Goal: Task Accomplishment & Management: Manage account settings

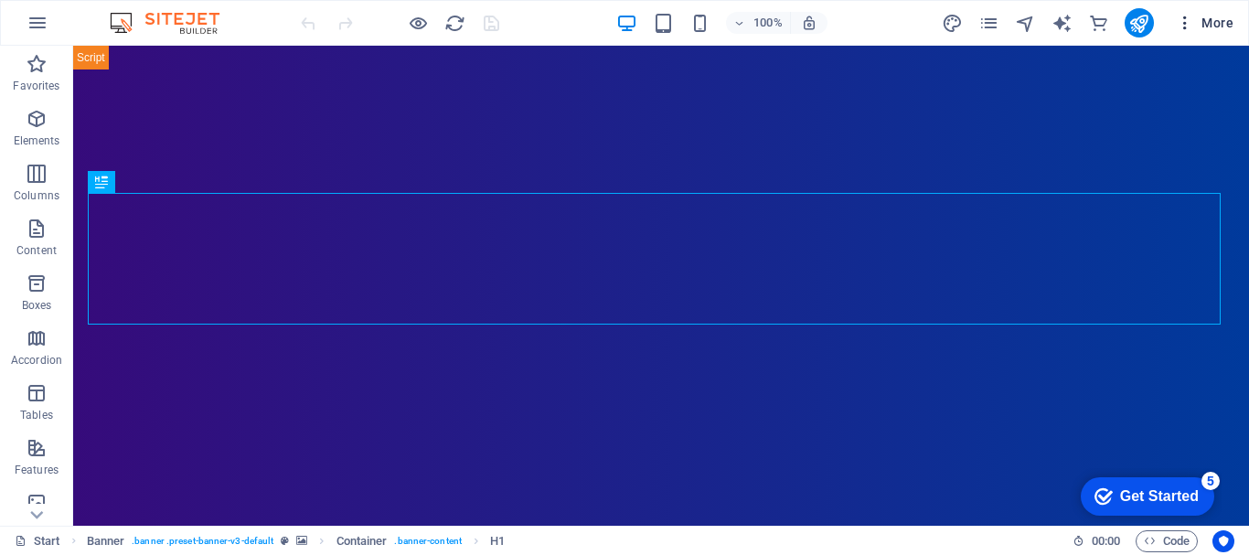
click at [1214, 22] on span "More" at bounding box center [1205, 23] width 58 height 18
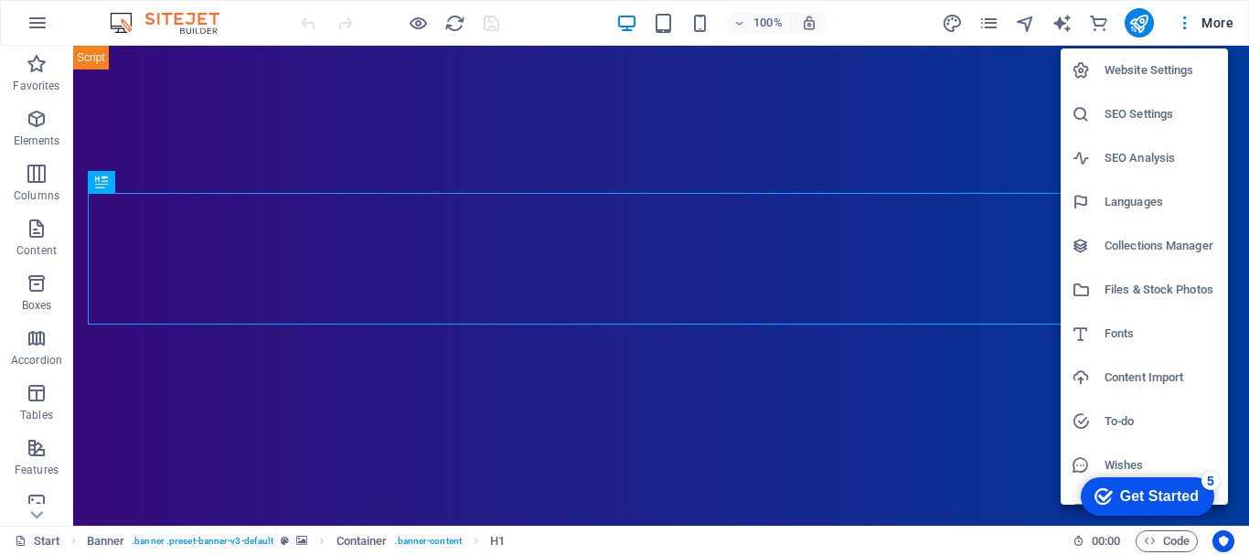
click at [1155, 109] on h6 "SEO Settings" at bounding box center [1161, 114] width 113 height 22
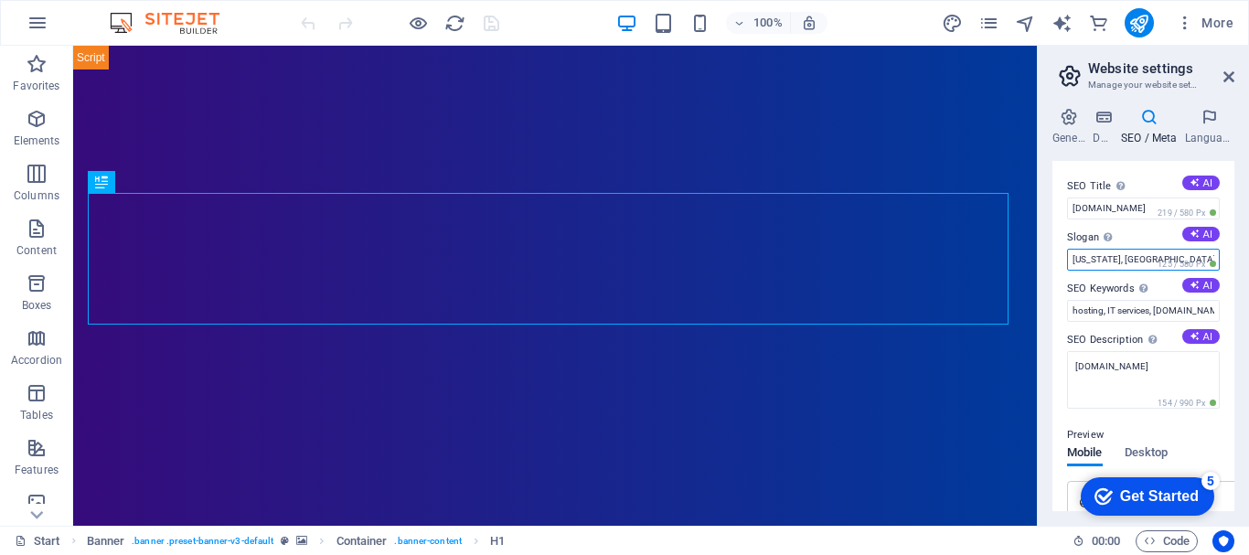
click at [1129, 261] on input "[US_STATE], [GEOGRAPHIC_DATA]" at bounding box center [1143, 260] width 153 height 22
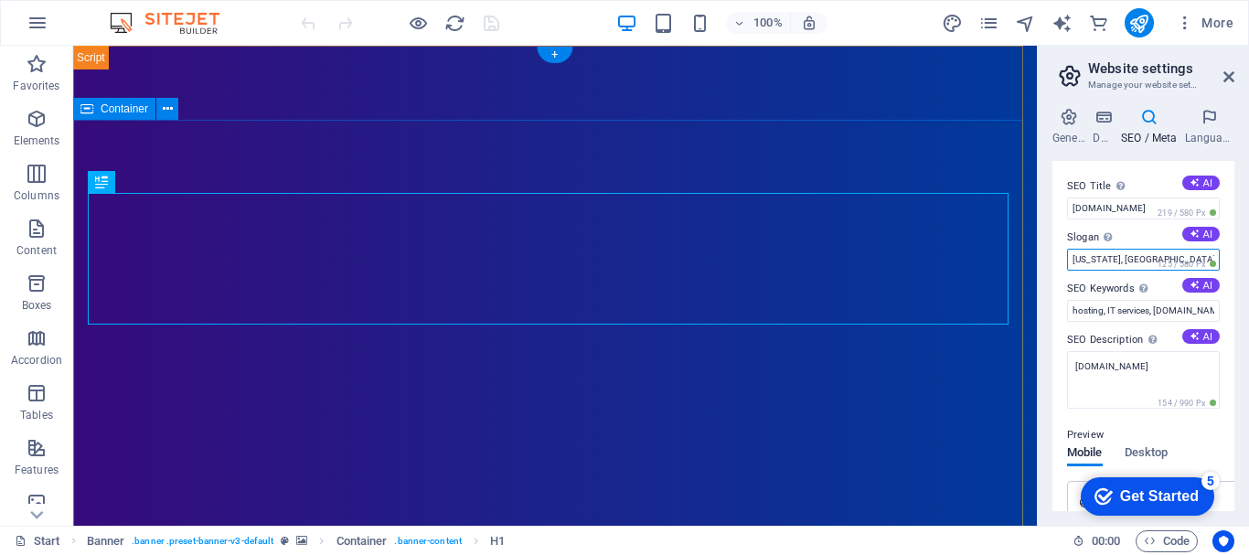
drag, startPoint x: 1202, startPoint y: 306, endPoint x: 1018, endPoint y: 256, distance: 190.4
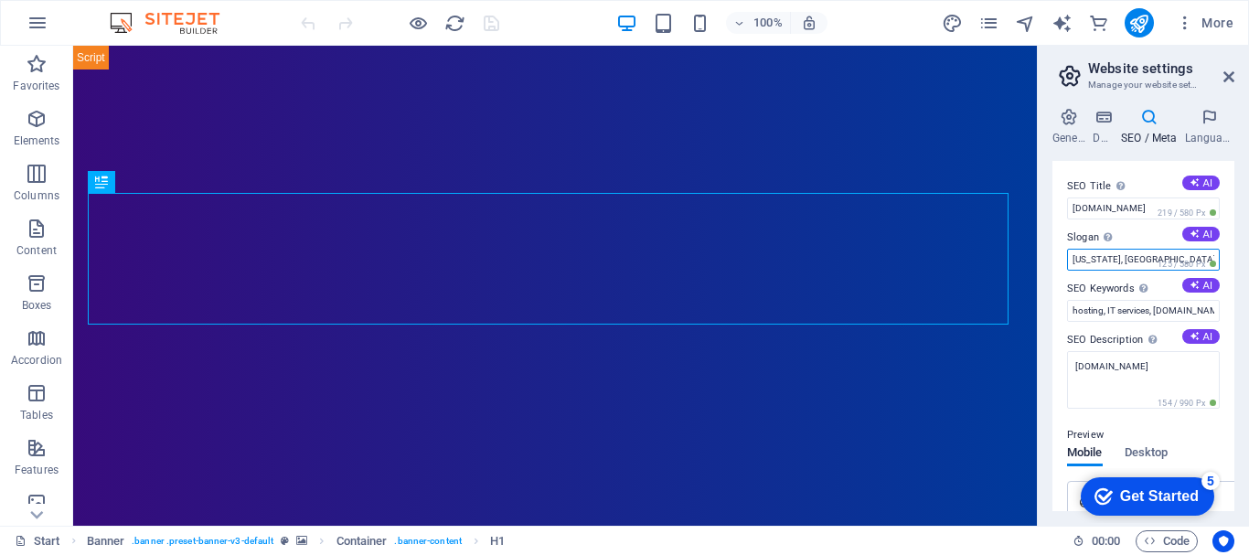
click at [1142, 257] on input "[US_STATE], [GEOGRAPHIC_DATA]" at bounding box center [1143, 260] width 153 height 22
type input "N"
type input "B"
type input "Colombia CO"
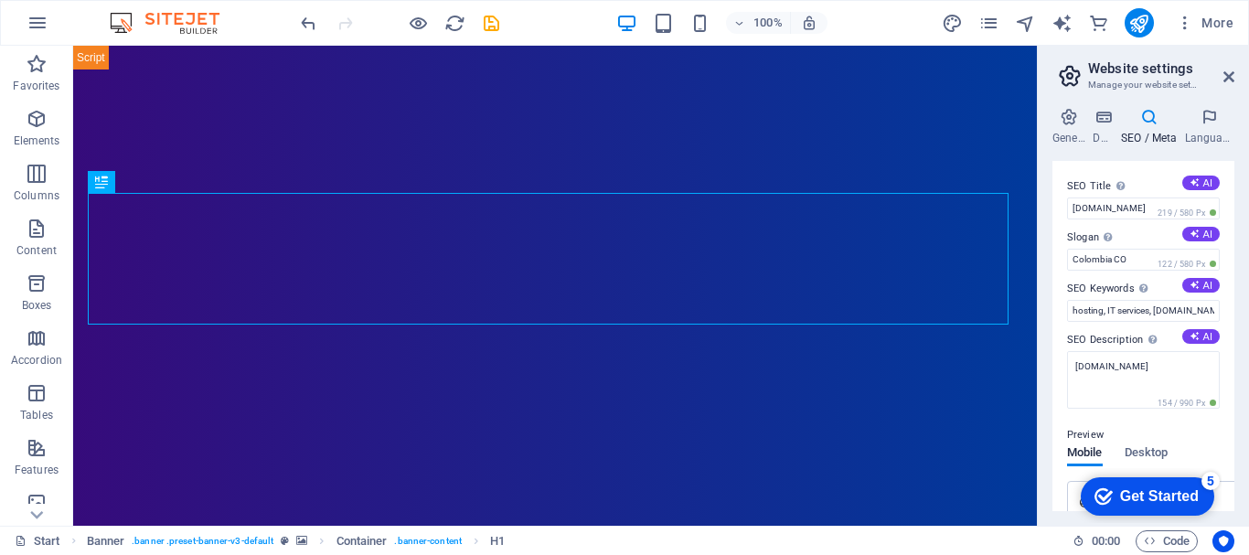
click at [1051, 317] on div "General Data SEO / Meta Languages Website name [DOMAIN_NAME] Logo Drag files he…" at bounding box center [1143, 309] width 211 height 433
drag, startPoint x: 1199, startPoint y: 306, endPoint x: 1223, endPoint y: 306, distance: 23.8
click at [1223, 306] on div "SEO Title The title of your website - make it something that stands out in sear…" at bounding box center [1144, 336] width 182 height 350
click at [1155, 309] on input "hosting, IT services, [DOMAIN_NAME], [US_STATE], [GEOGRAPHIC_DATA]" at bounding box center [1143, 311] width 153 height 22
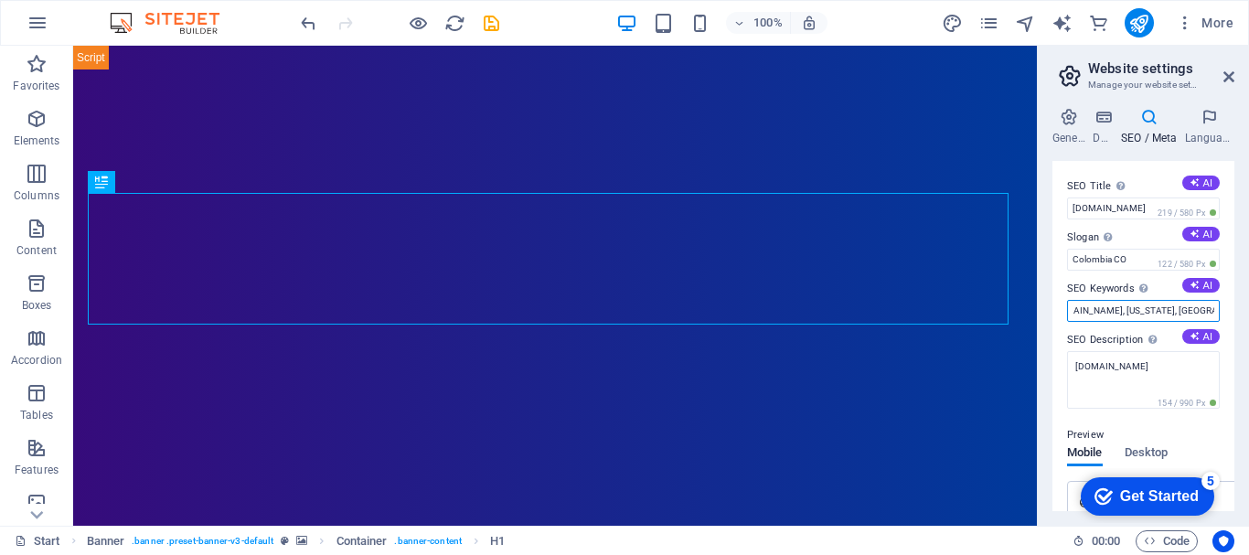
drag, startPoint x: 1156, startPoint y: 309, endPoint x: 1212, endPoint y: 315, distance: 56.1
click at [1212, 315] on input "hosting, IT services, [DOMAIN_NAME], [US_STATE], [GEOGRAPHIC_DATA]" at bounding box center [1143, 311] width 153 height 22
type input "hosting, IT services, [DOMAIN_NAME], [GEOGRAPHIC_DATA]"
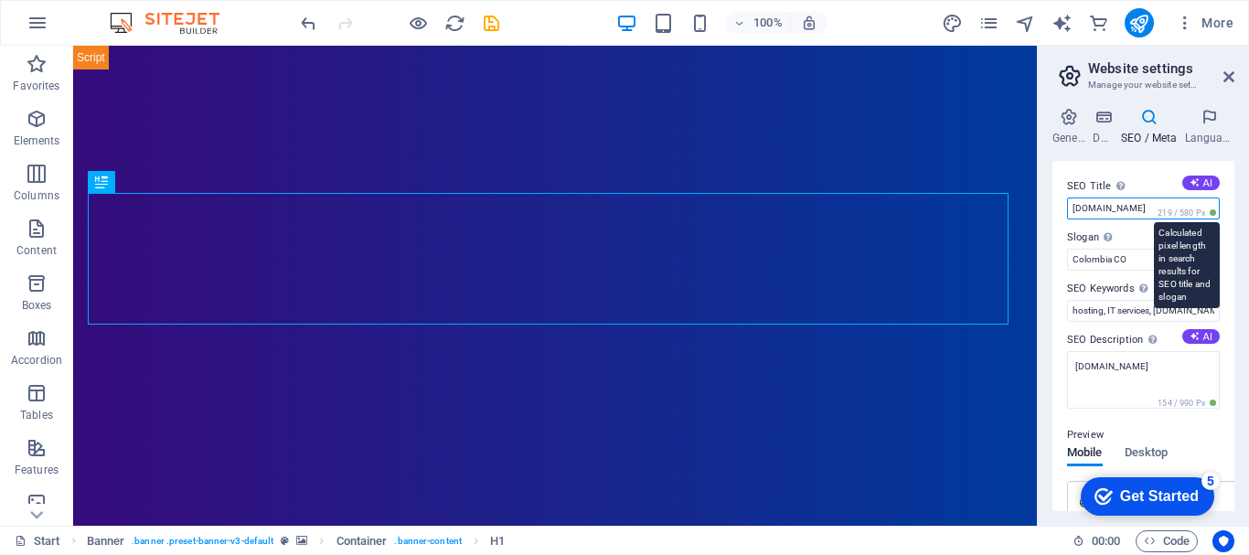
drag, startPoint x: 1121, startPoint y: 211, endPoint x: 1211, endPoint y: 215, distance: 89.7
click at [1211, 215] on div "SEO Title The title of your website - make it something that stands out in sear…" at bounding box center [1143, 198] width 153 height 44
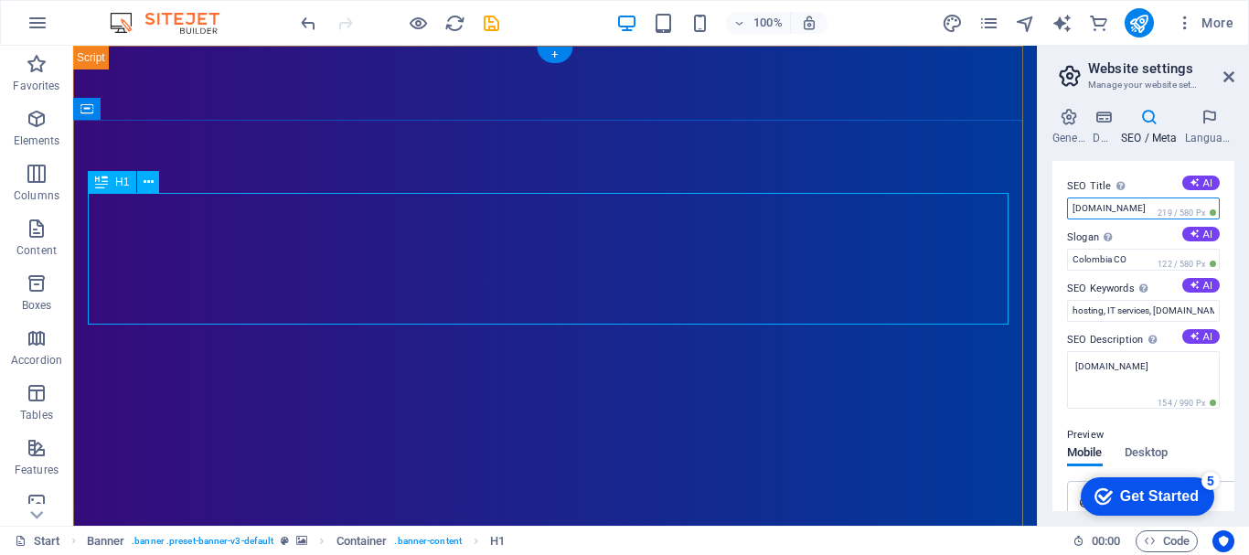
drag, startPoint x: 1111, startPoint y: 365, endPoint x: 981, endPoint y: 320, distance: 138.3
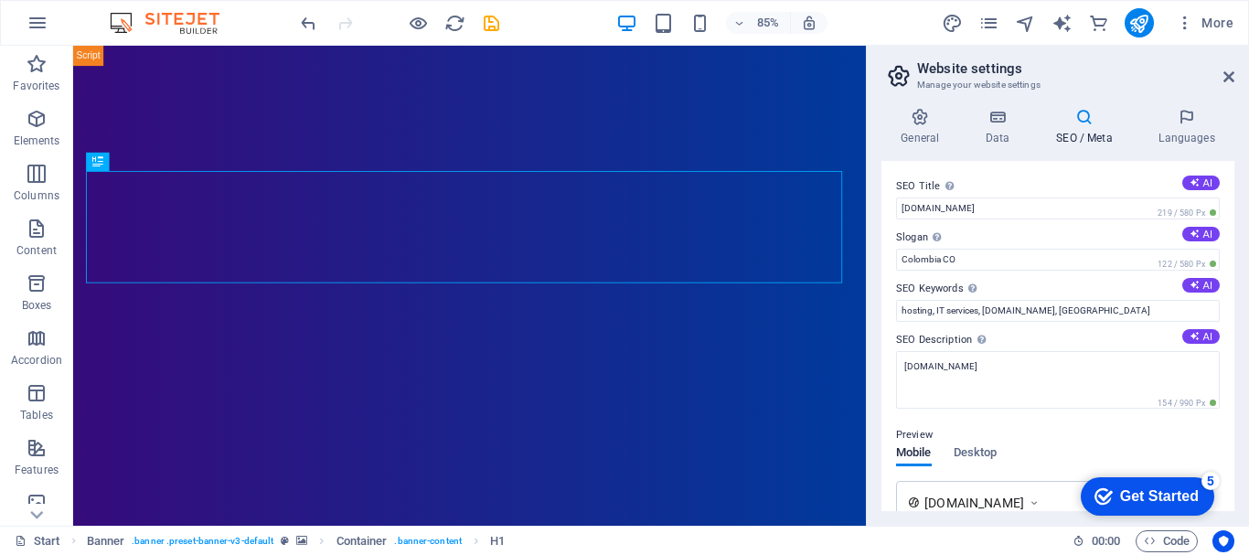
drag, startPoint x: 1042, startPoint y: 327, endPoint x: 928, endPoint y: 346, distance: 114.9
click at [863, 340] on div "Start Favorites Elements Columns Content Boxes Accordion Tables Features Images…" at bounding box center [624, 286] width 1249 height 480
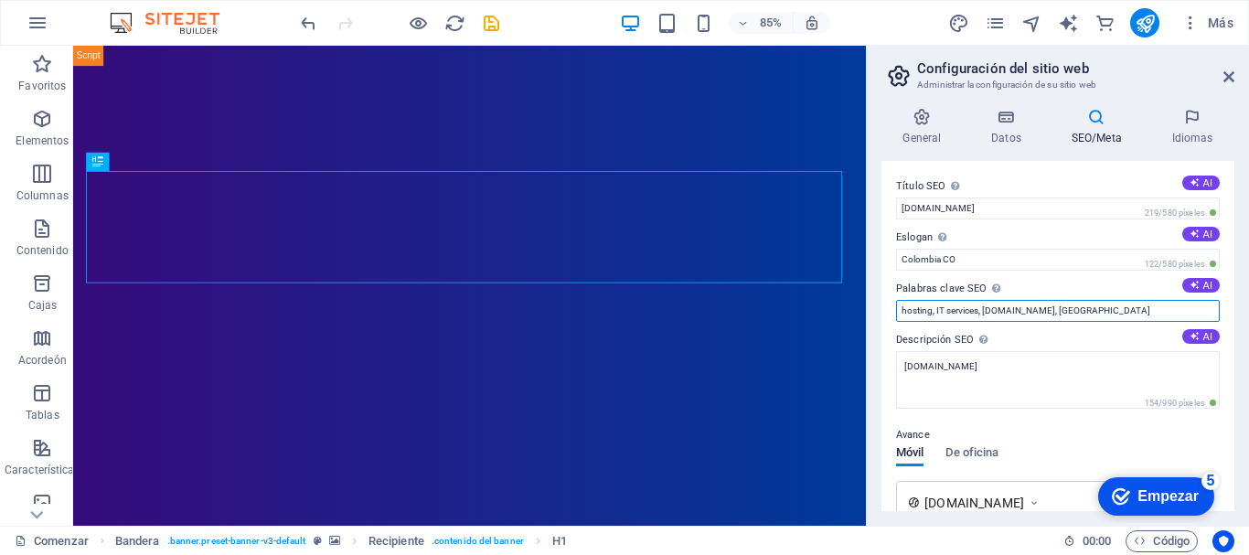
drag, startPoint x: 1221, startPoint y: 356, endPoint x: 973, endPoint y: 356, distance: 247.9
drag, startPoint x: 927, startPoint y: 313, endPoint x: 1096, endPoint y: 307, distance: 169.3
click at [1096, 307] on input "Bloqueos,Mintic,Coljuegos,derechos de autor," at bounding box center [1058, 311] width 324 height 22
type input "Bloqueos,Mintic,Coljuegos,derechos de autor,pornografia infantil,Internet sano,…"
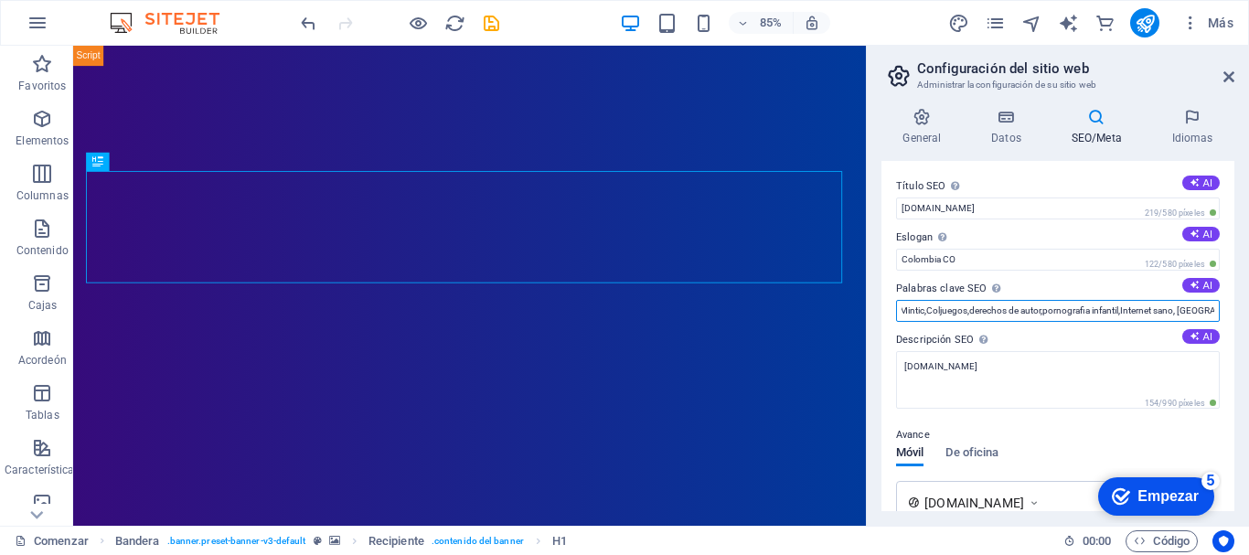
scroll to position [0, 0]
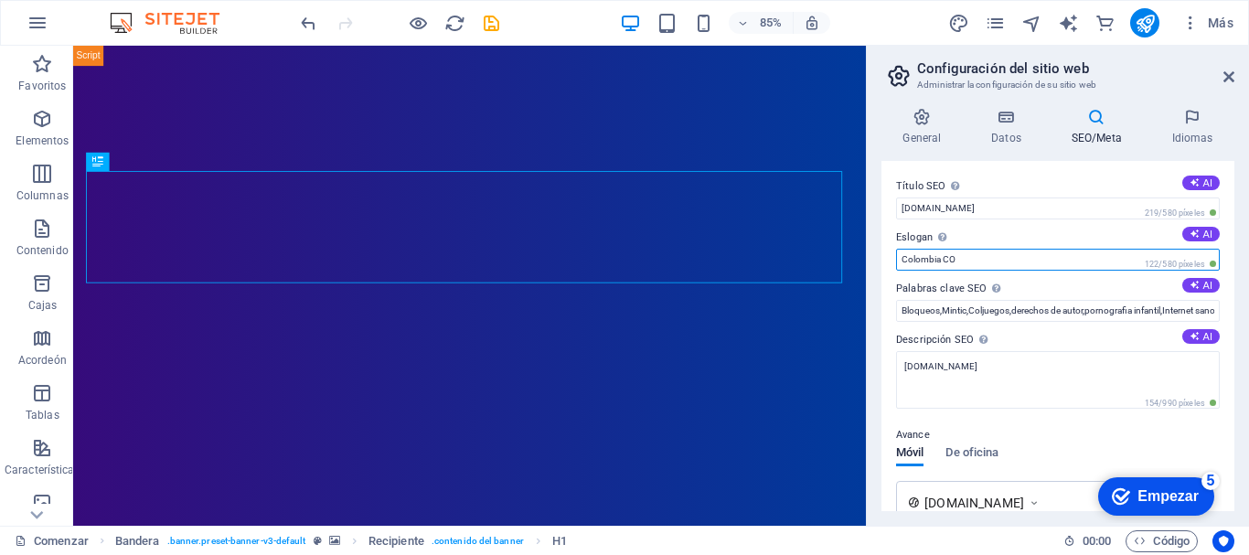
drag, startPoint x: 969, startPoint y: 252, endPoint x: 870, endPoint y: 254, distance: 98.8
click at [870, 254] on aside "Configuración del sitio web Administrar la configuración de su sitio web Genera…" at bounding box center [1057, 286] width 383 height 480
drag, startPoint x: 900, startPoint y: 256, endPoint x: 1146, endPoint y: 258, distance: 246.1
click at [903, 256] on input "Colombia CO" at bounding box center [1058, 260] width 324 height 22
click at [906, 261] on input "Colombia CO" at bounding box center [1058, 260] width 324 height 22
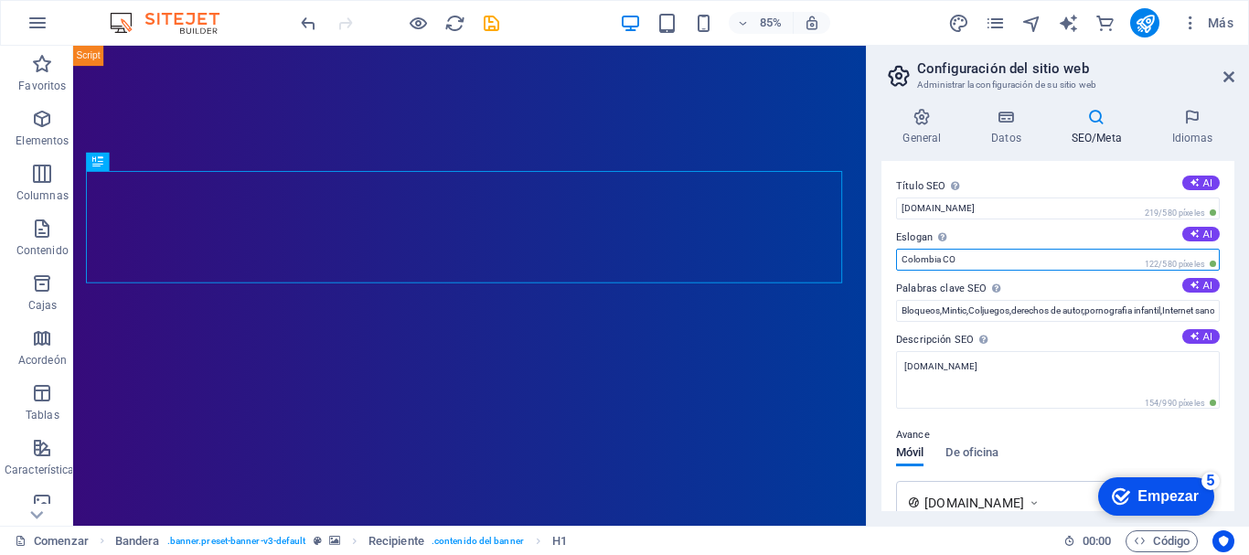
paste input "ISPs Unidos por un Internet Seguro y Regulado en [GEOGRAPHIC_DATA]"
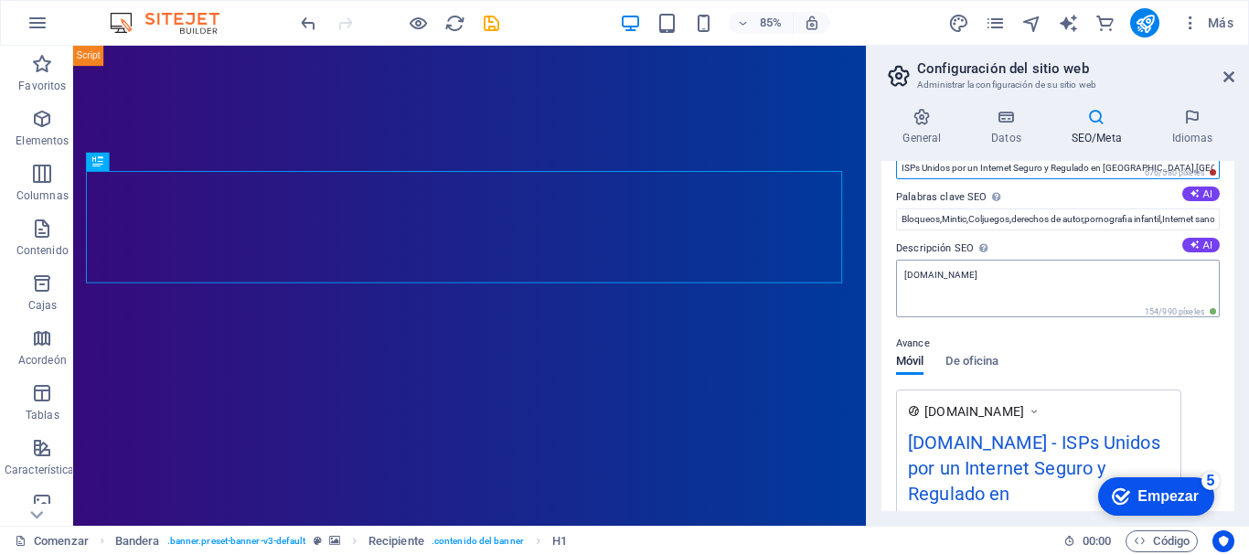
scroll to position [183, 0]
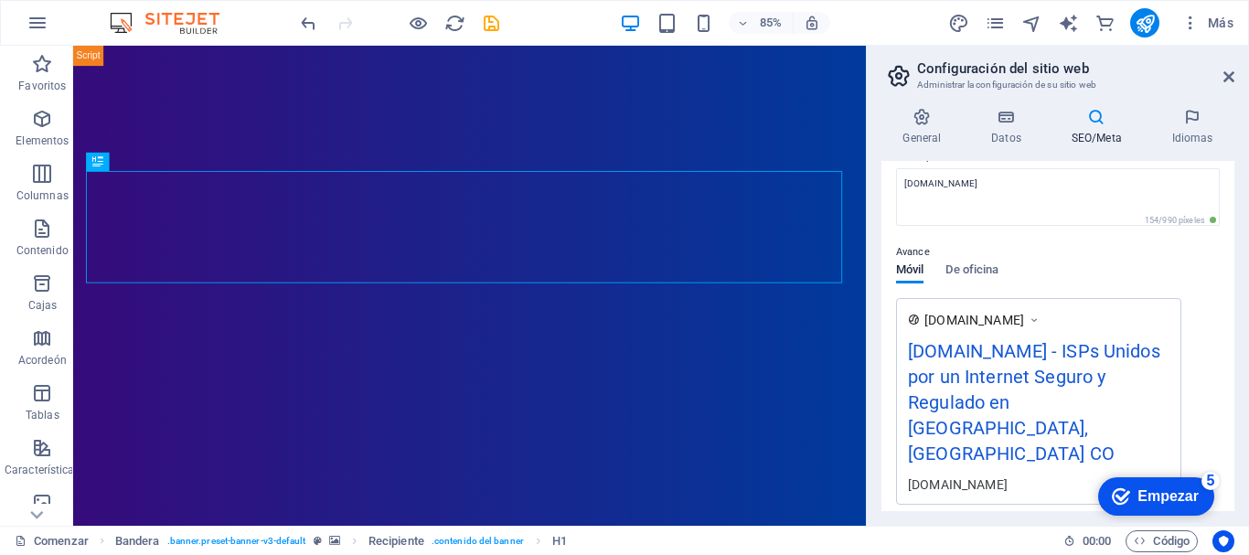
type input "ISPs Unidos por un Internet Seguro y Regulado en [GEOGRAPHIC_DATA],[GEOGRAPHIC_…"
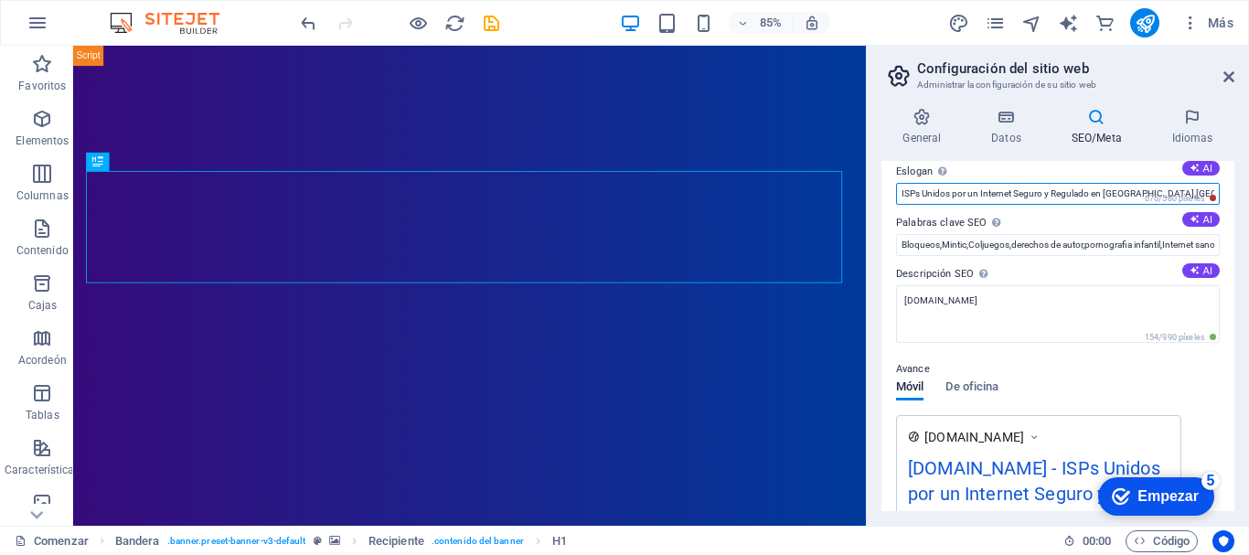
scroll to position [0, 0]
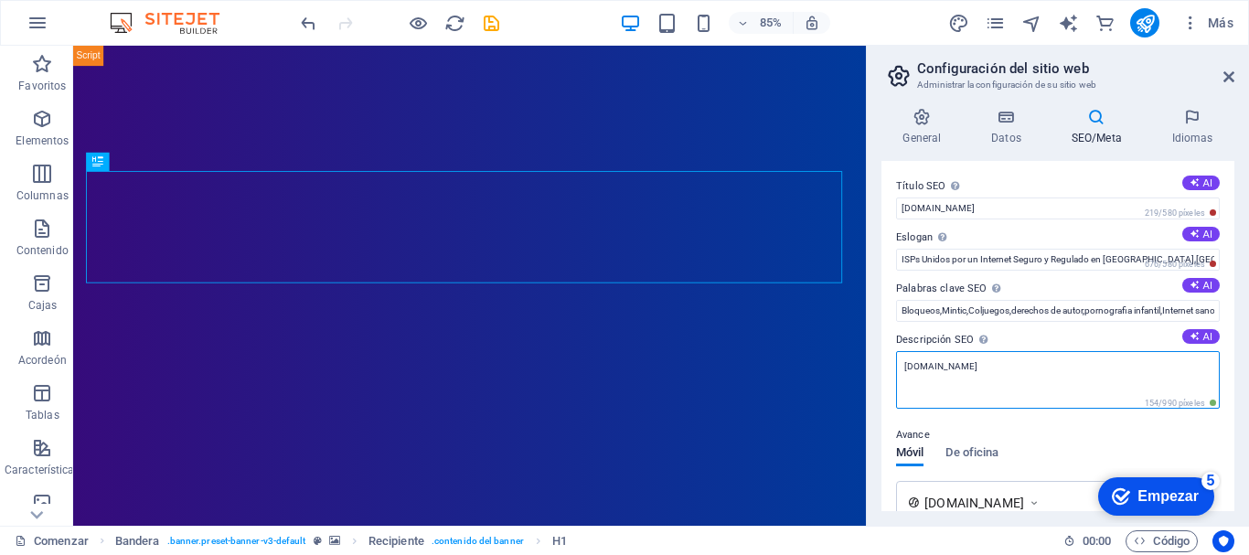
click at [1018, 369] on textarea "[DOMAIN_NAME]" at bounding box center [1058, 380] width 324 height 58
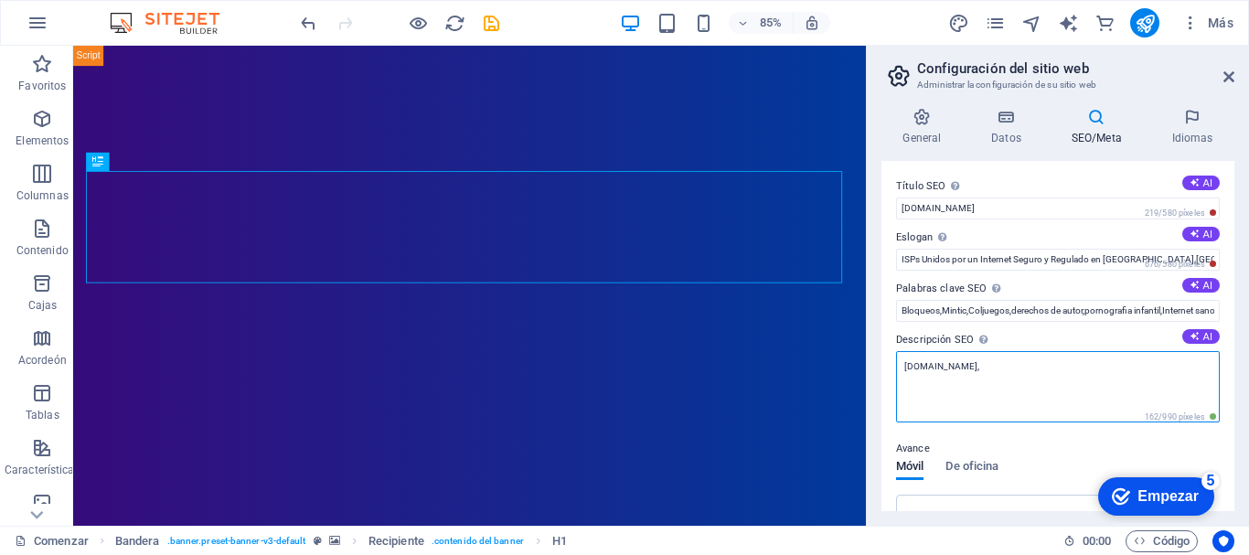
paste textarea "En ISPs Unidos, trabajamos para garantizar un internet seguro y en cumplimiento…"
type textarea "[DOMAIN_NAME], En ISPs Unidos, trabajamos para garantizar un internet seguro y …"
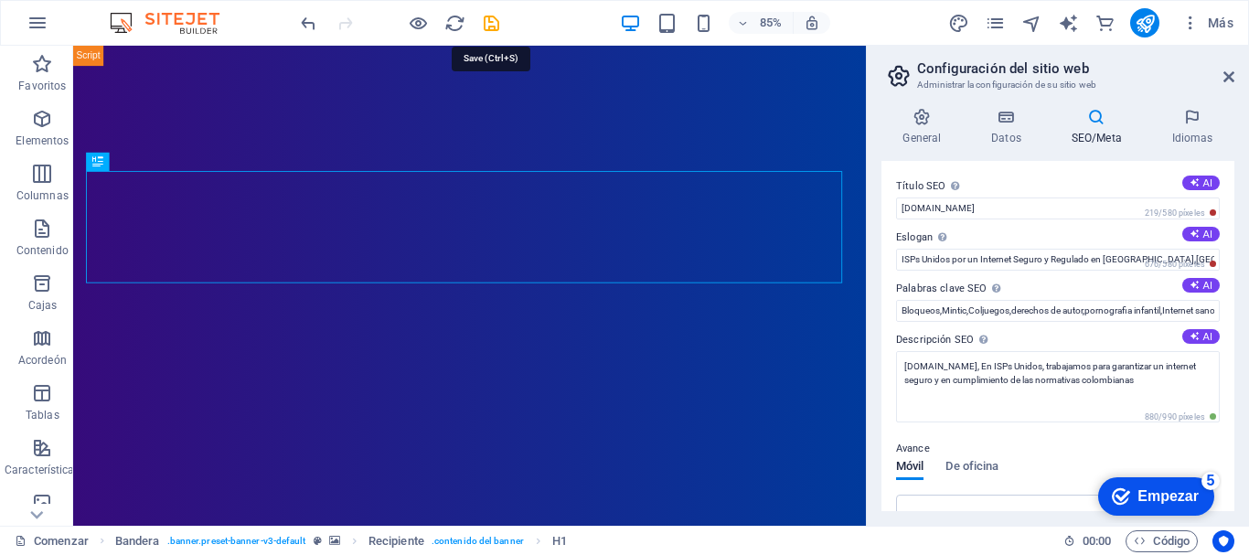
click at [490, 26] on icon "ahorrar" at bounding box center [491, 23] width 21 height 21
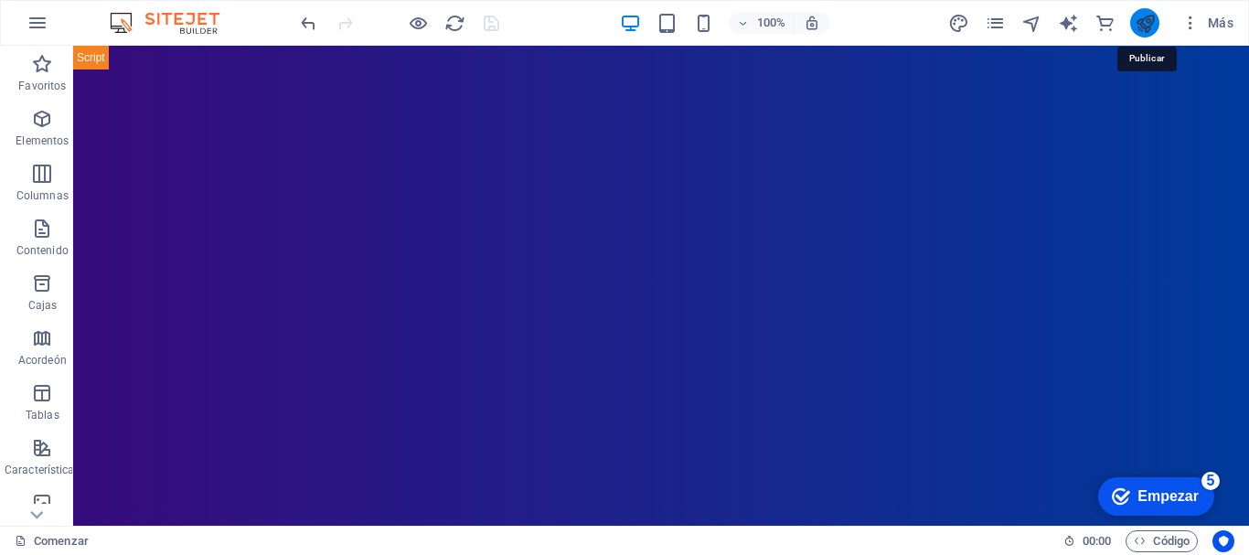
click at [1148, 20] on icon "publicar" at bounding box center [1145, 23] width 21 height 21
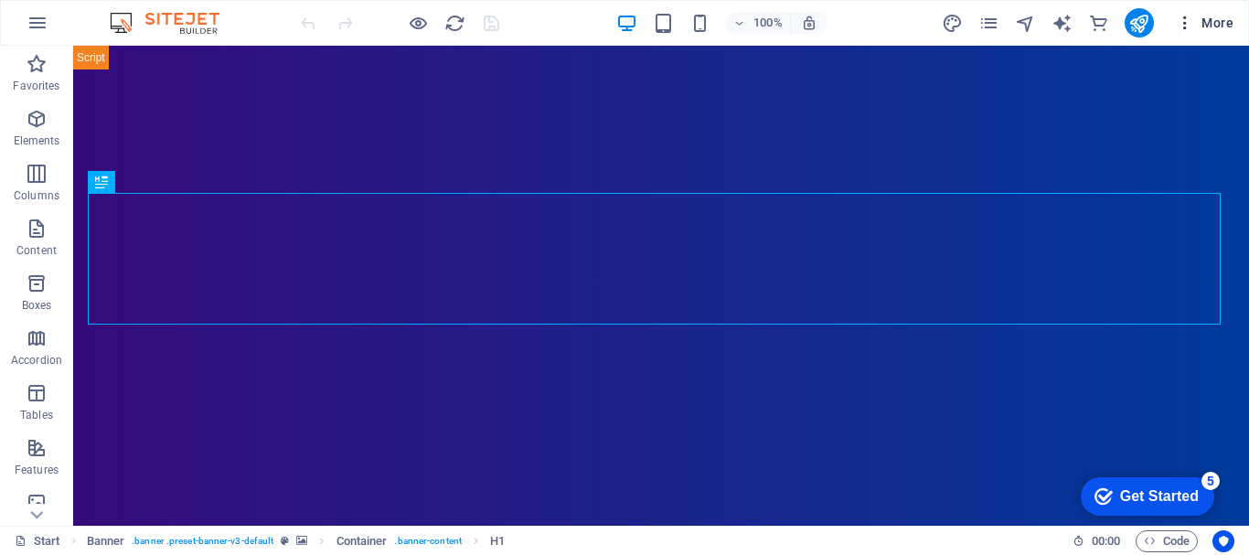
click at [1211, 24] on span "More" at bounding box center [1205, 23] width 58 height 18
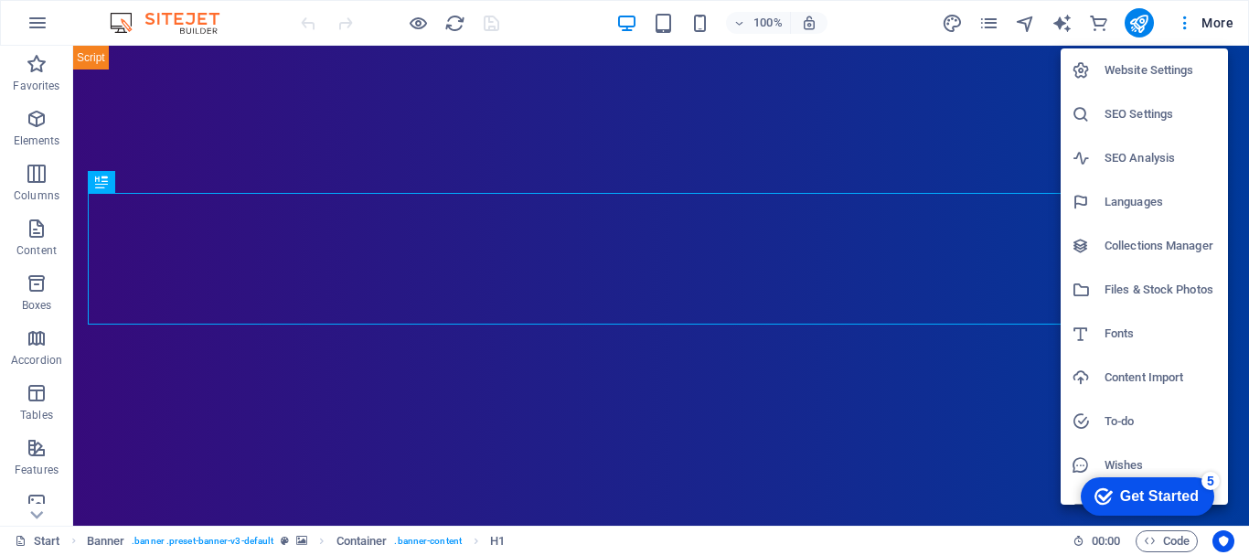
click at [1204, 156] on h6 "SEO Analysis" at bounding box center [1161, 158] width 113 height 22
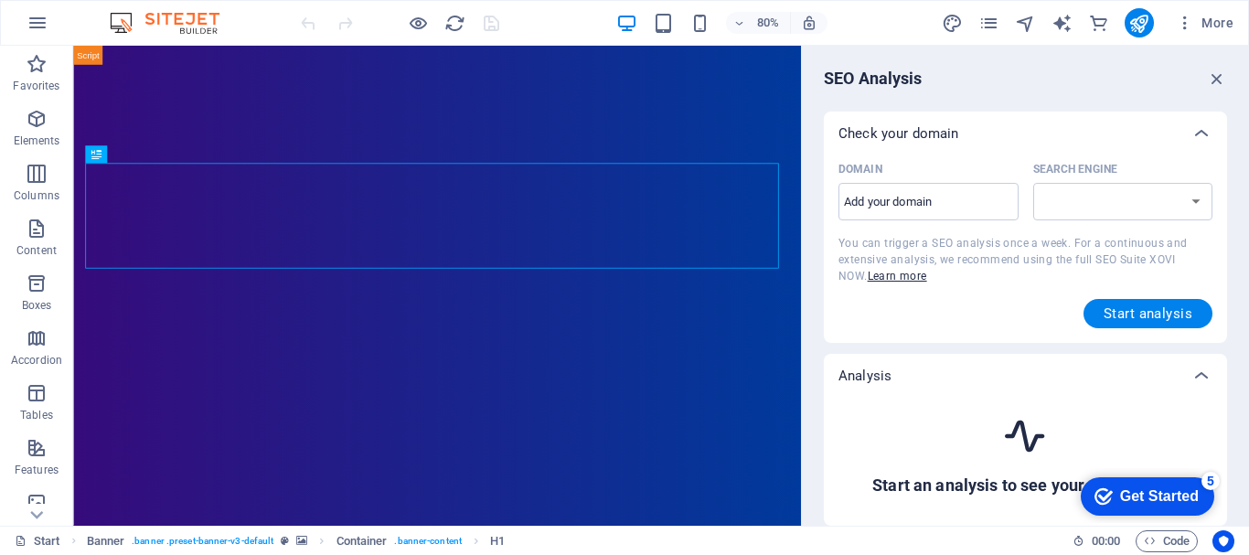
select select "google.com"
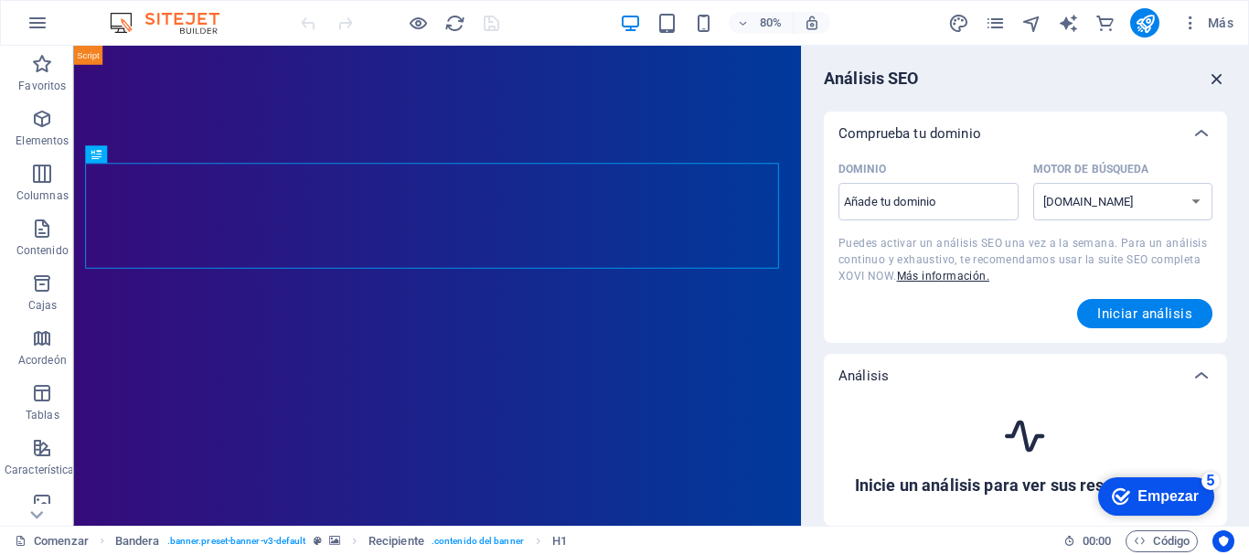
click at [1217, 79] on icon "button" at bounding box center [1217, 79] width 20 height 20
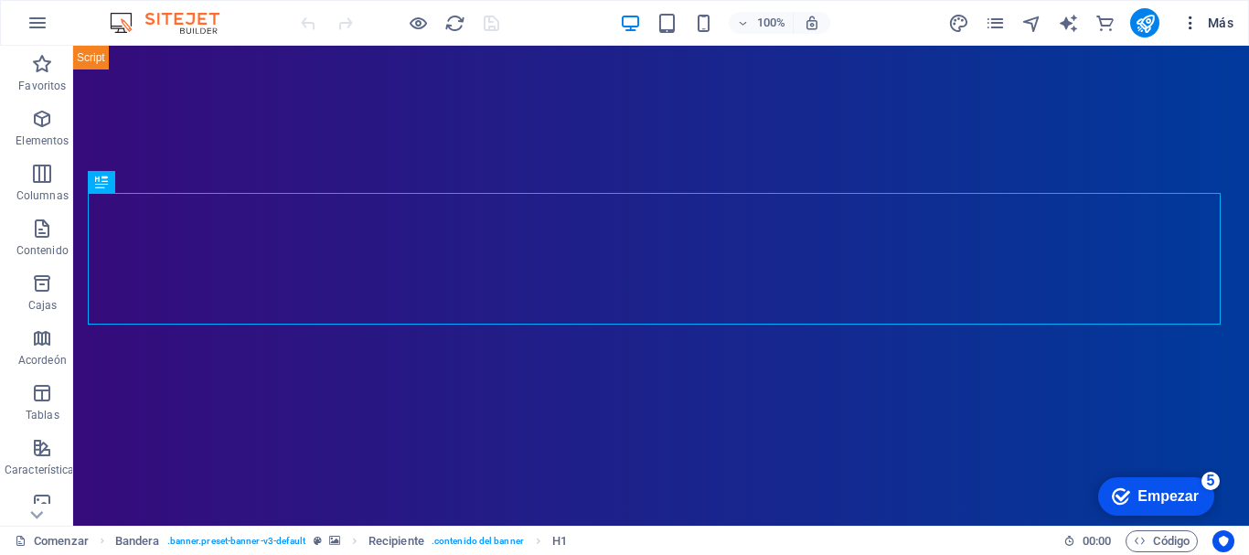
click at [1207, 19] on span "Más" at bounding box center [1208, 23] width 52 height 18
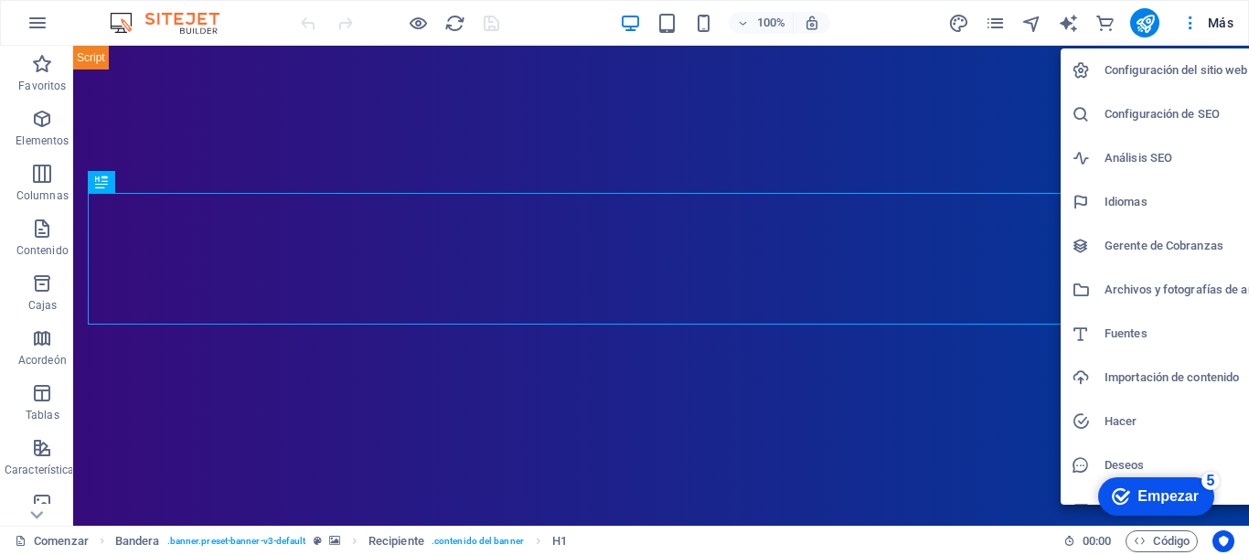
click at [1181, 68] on font "Configuración del sitio web" at bounding box center [1177, 70] width 144 height 14
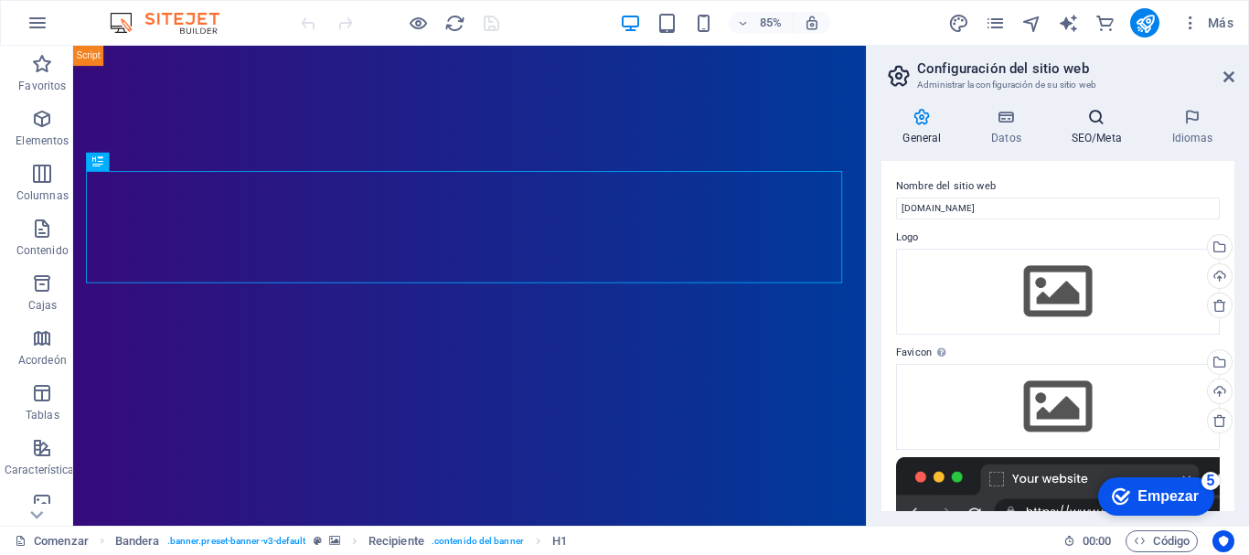
click at [1105, 126] on h4 "SEO/Meta" at bounding box center [1100, 127] width 101 height 38
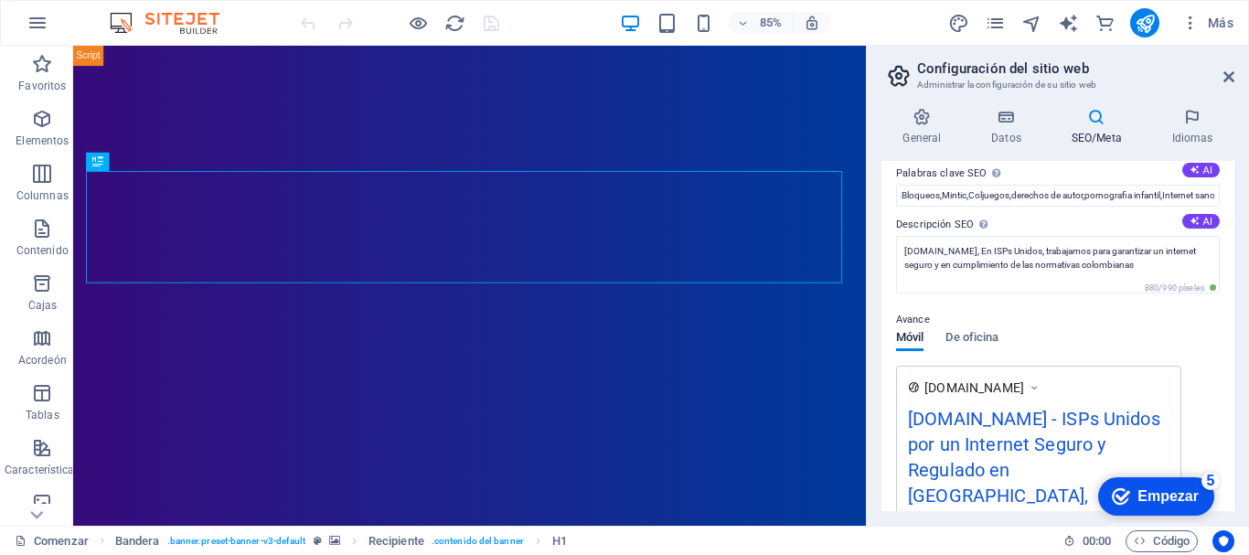
scroll to position [91, 0]
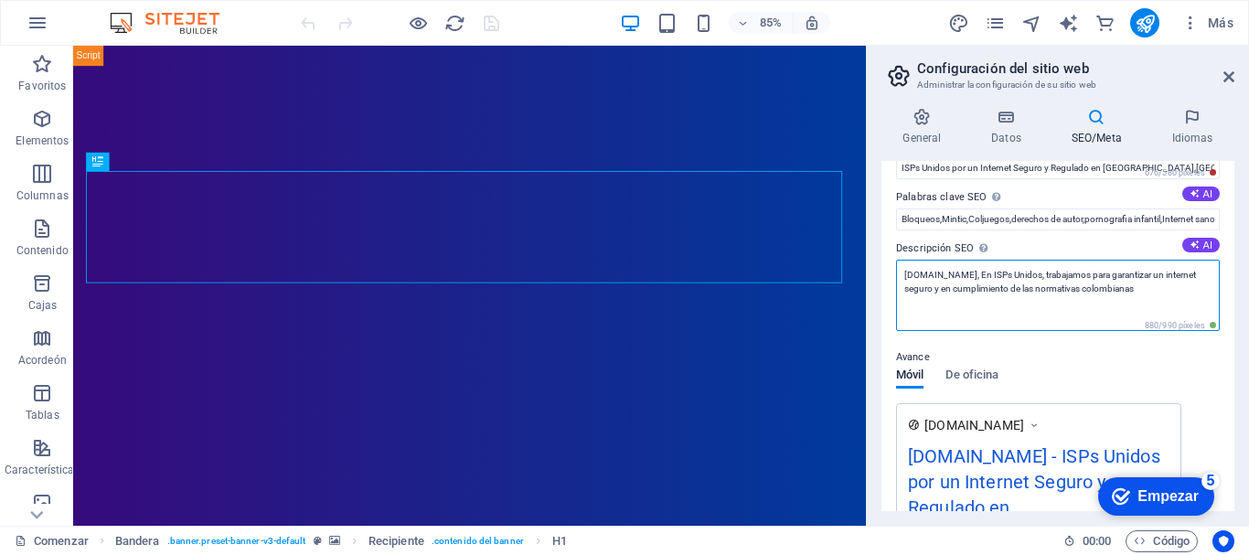
drag, startPoint x: 1190, startPoint y: 291, endPoint x: 896, endPoint y: 272, distance: 294.3
click at [896, 272] on textarea "[DOMAIN_NAME], En ISPs Unidos, trabajamos para garantizar un internet seguro y …" at bounding box center [1058, 295] width 324 height 71
paste textarea "Los "bloqueos ISP MinTIC" se refieren a la acción que toma el Ministerio de Tec…"
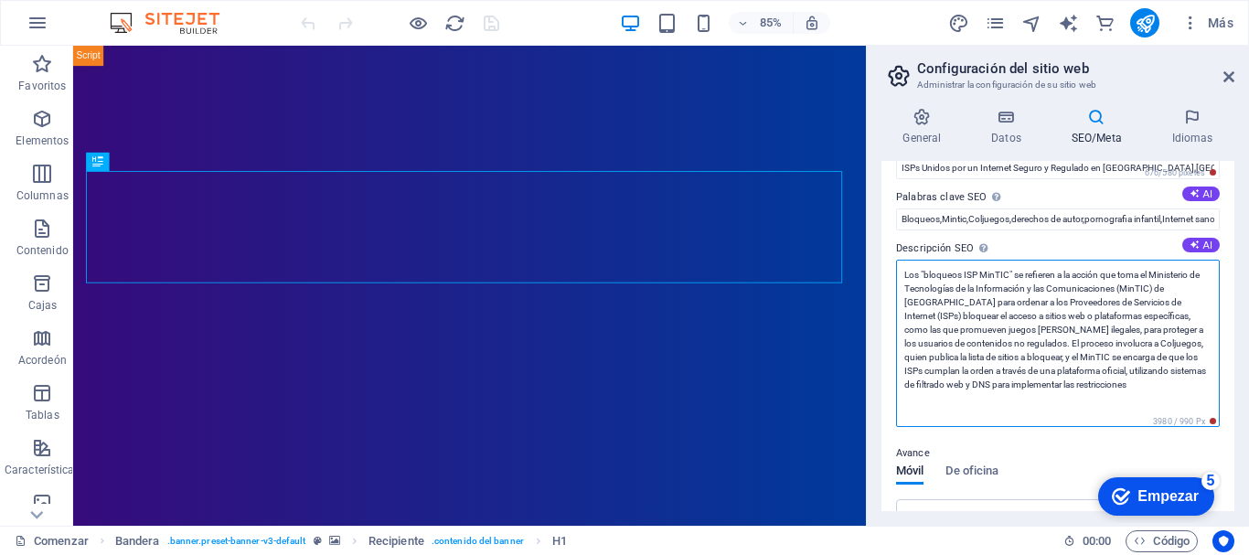
scroll to position [0, 0]
click at [1056, 274] on textarea "Los "bloqueos ISP MinTIC" se refieren a la acción que toma el Ministerio de Tec…" at bounding box center [1058, 343] width 324 height 167
type textarea "Los "bloqueos ISP MinTIC" se refiere a la acción que toma el Ministerio de Tecn…"
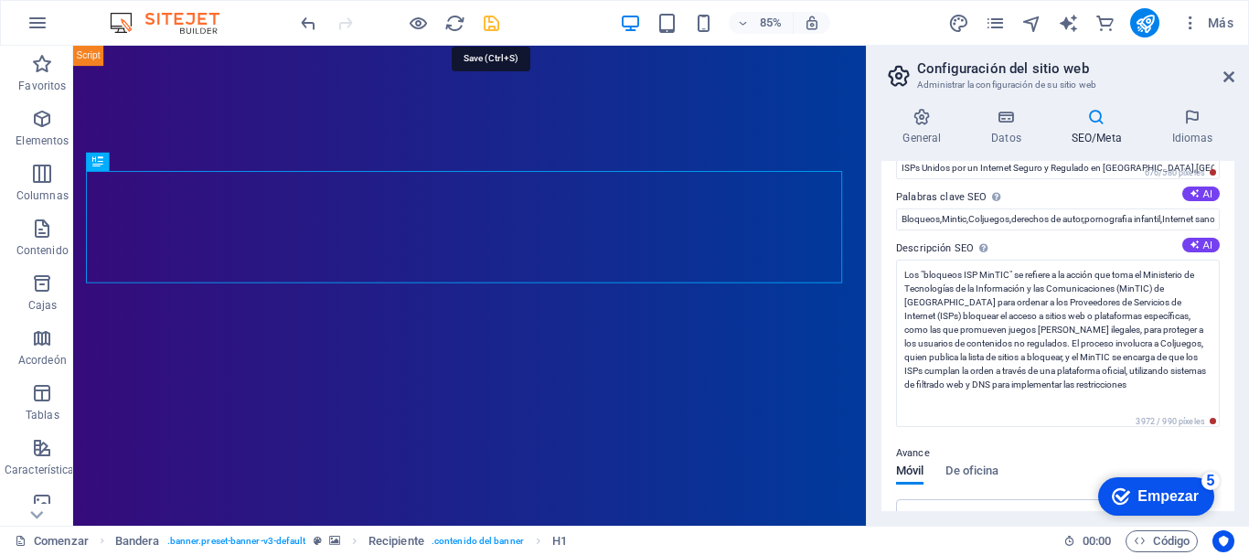
click at [496, 30] on icon "ahorrar" at bounding box center [491, 23] width 21 height 21
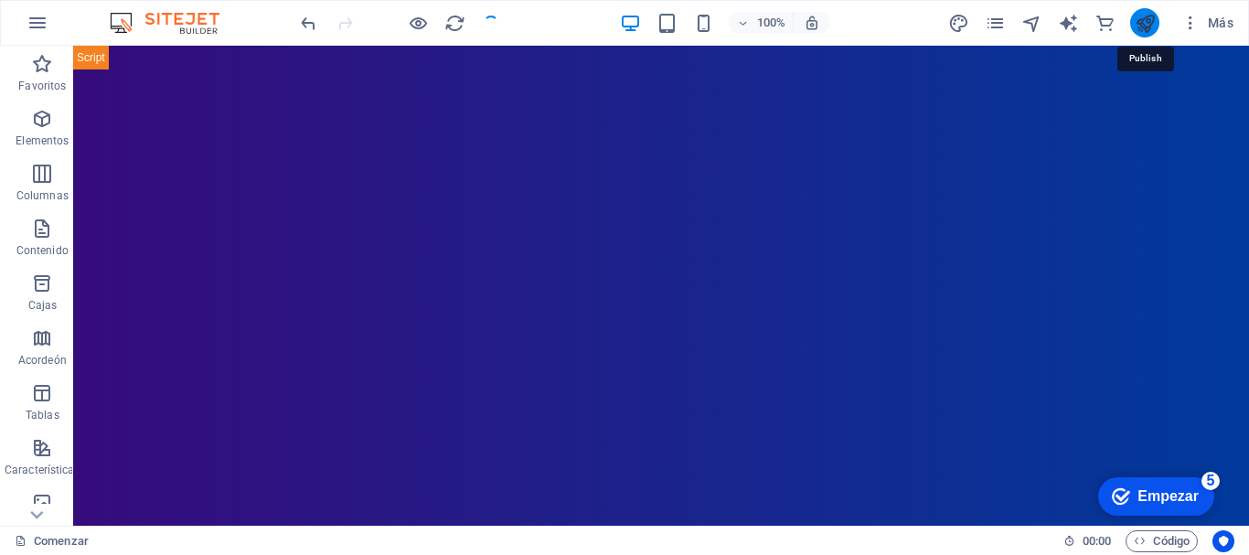
click at [1145, 27] on icon "publicar" at bounding box center [1145, 23] width 21 height 21
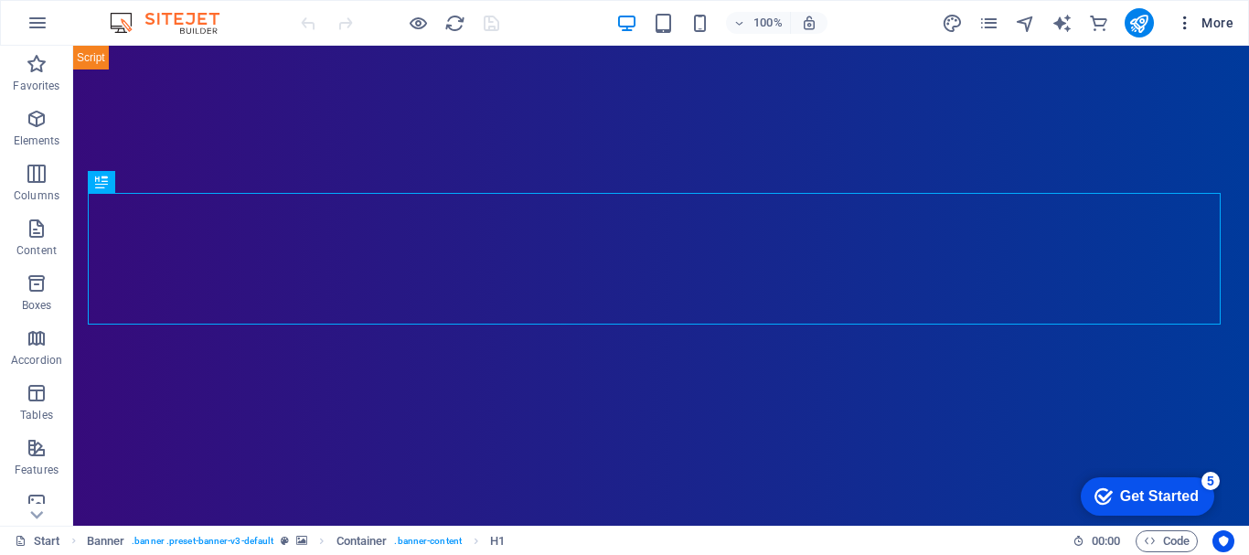
click at [1217, 24] on span "More" at bounding box center [1205, 23] width 58 height 18
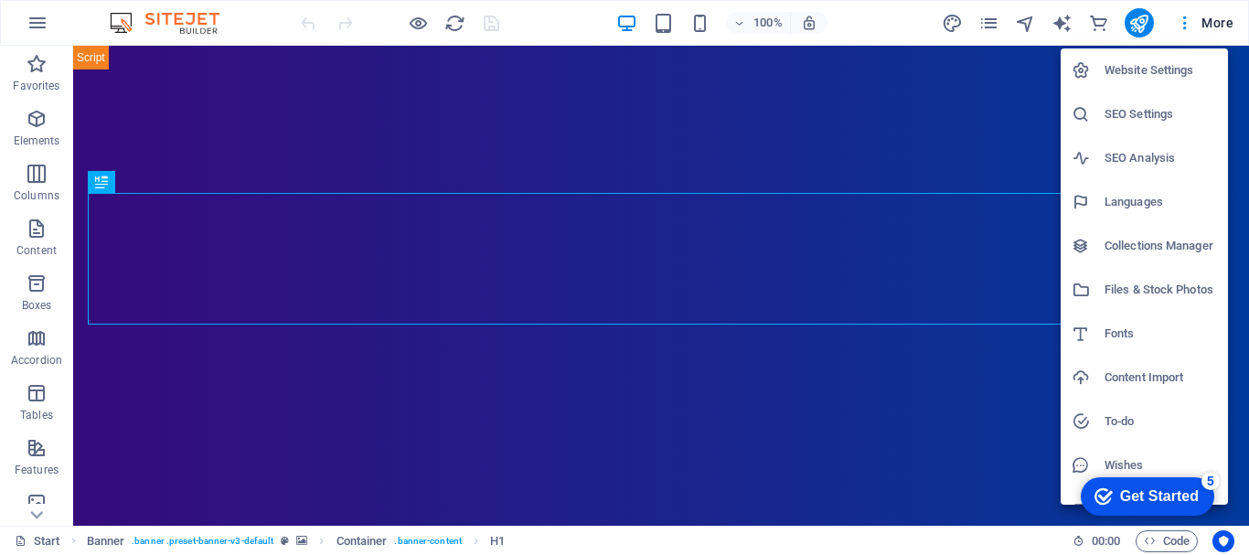
click at [1164, 114] on h6 "SEO Settings" at bounding box center [1161, 114] width 113 height 22
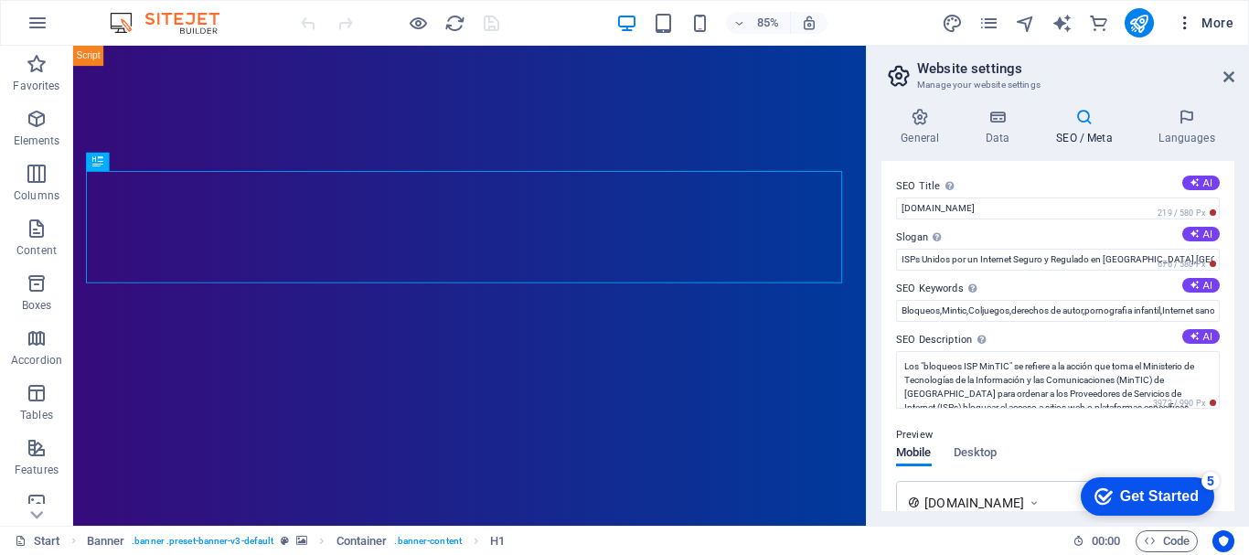
click at [1188, 21] on icon "button" at bounding box center [1185, 23] width 18 height 18
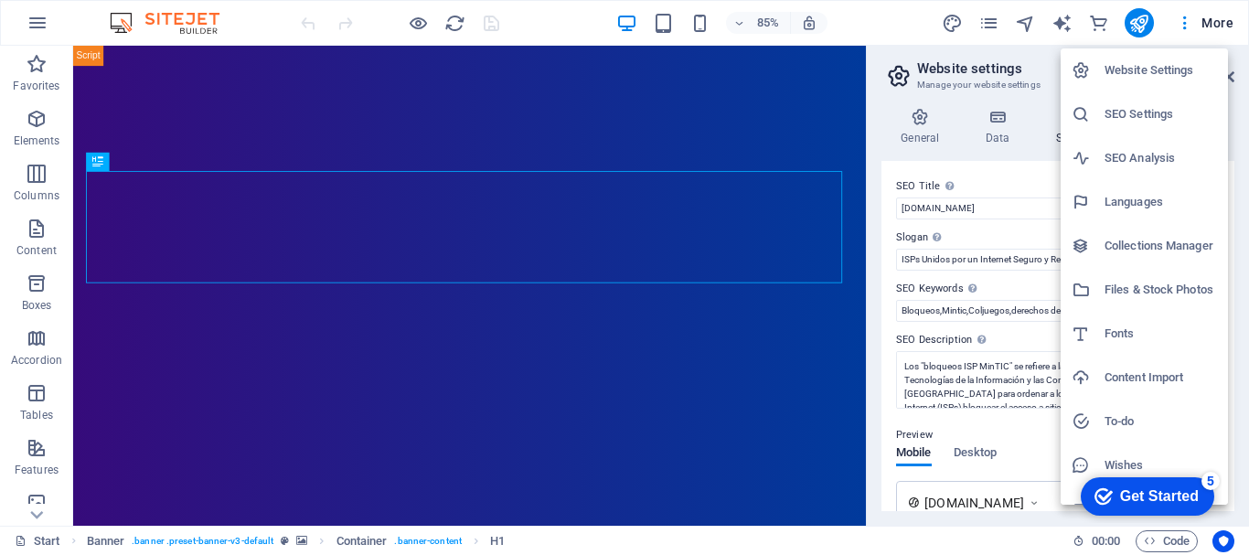
click at [1156, 199] on h6 "Languages" at bounding box center [1161, 202] width 113 height 22
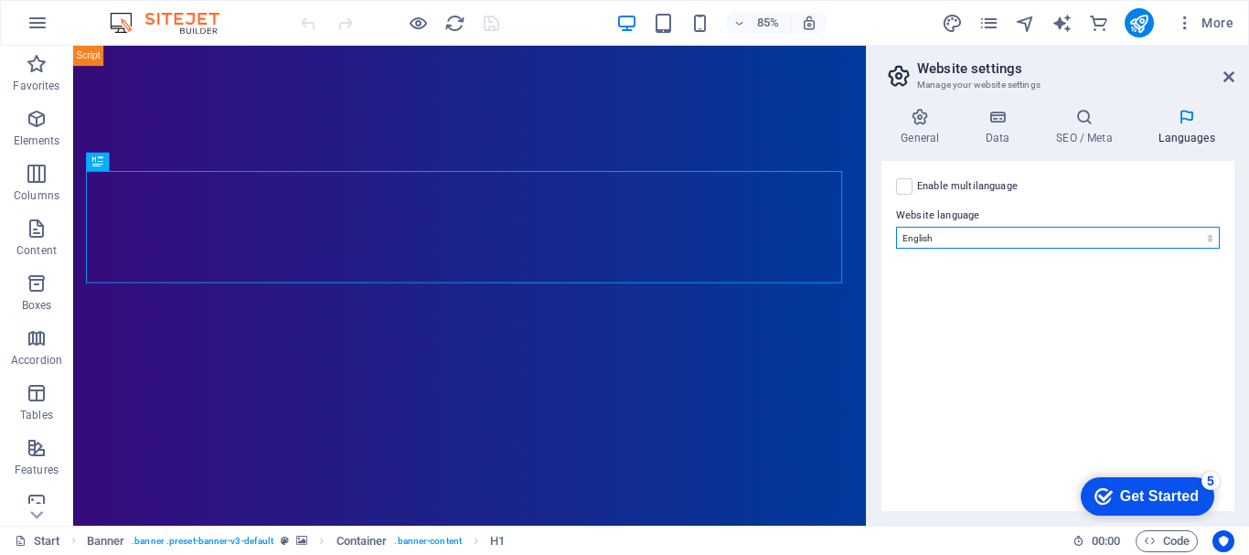
click at [1198, 241] on select "Abkhazian Afar Afrikaans Akan Albanian Amharic Arabic Aragonese Armenian Assame…" at bounding box center [1058, 238] width 324 height 22
select select "148"
click at [896, 227] on select "Abkhazian Afar Afrikaans Akan Albanian Amharic Arabic Aragonese Armenian Assame…" at bounding box center [1058, 238] width 324 height 22
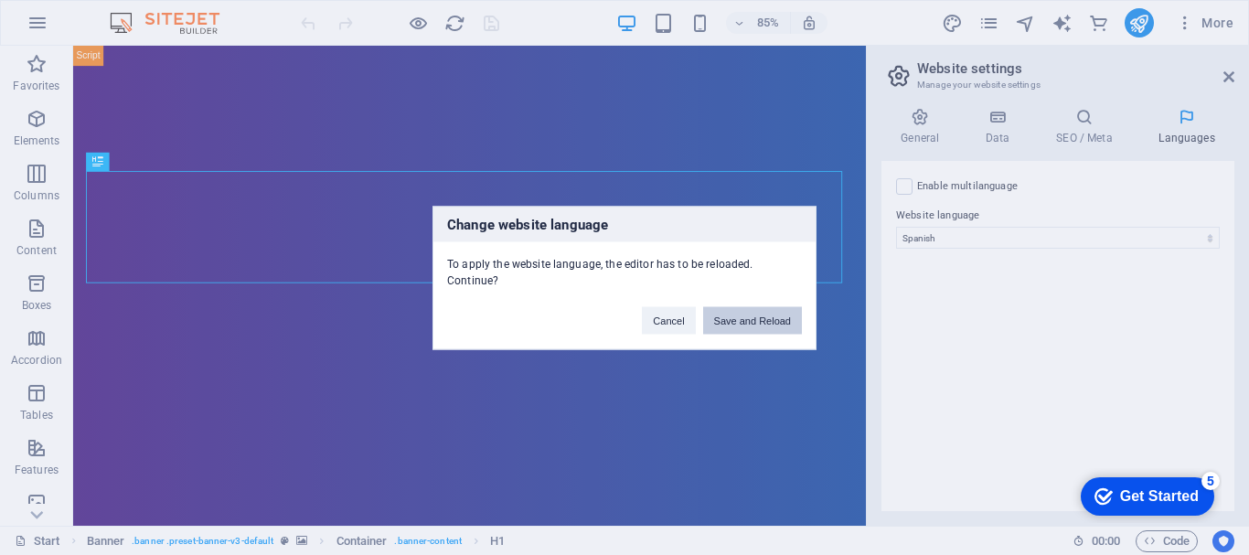
click at [769, 327] on button "Save and Reload" at bounding box center [752, 319] width 99 height 27
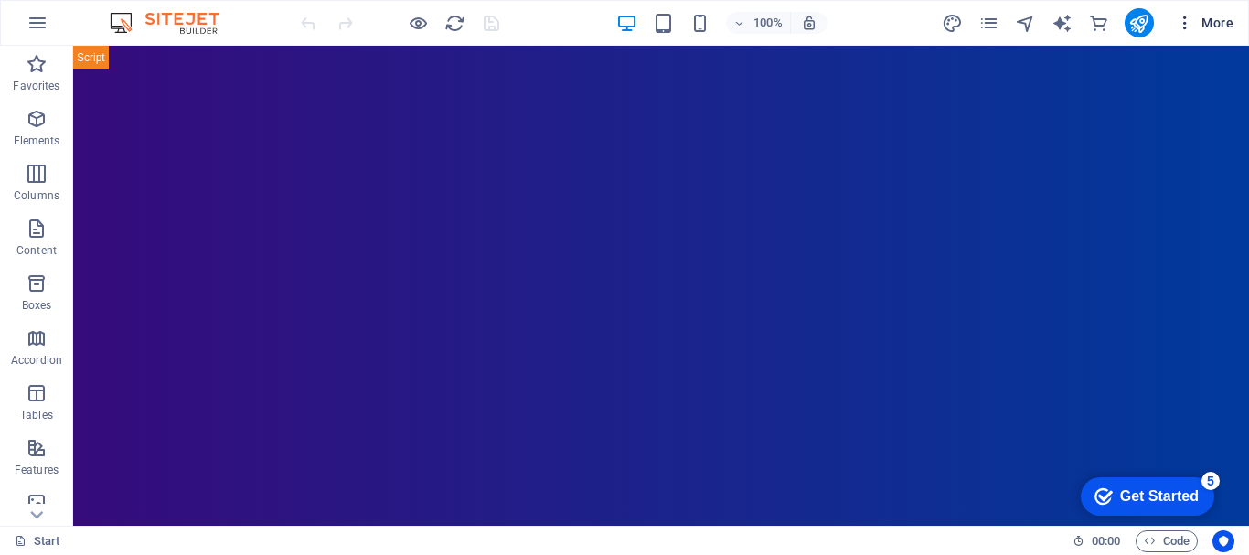
click at [1217, 20] on span "More" at bounding box center [1205, 23] width 58 height 18
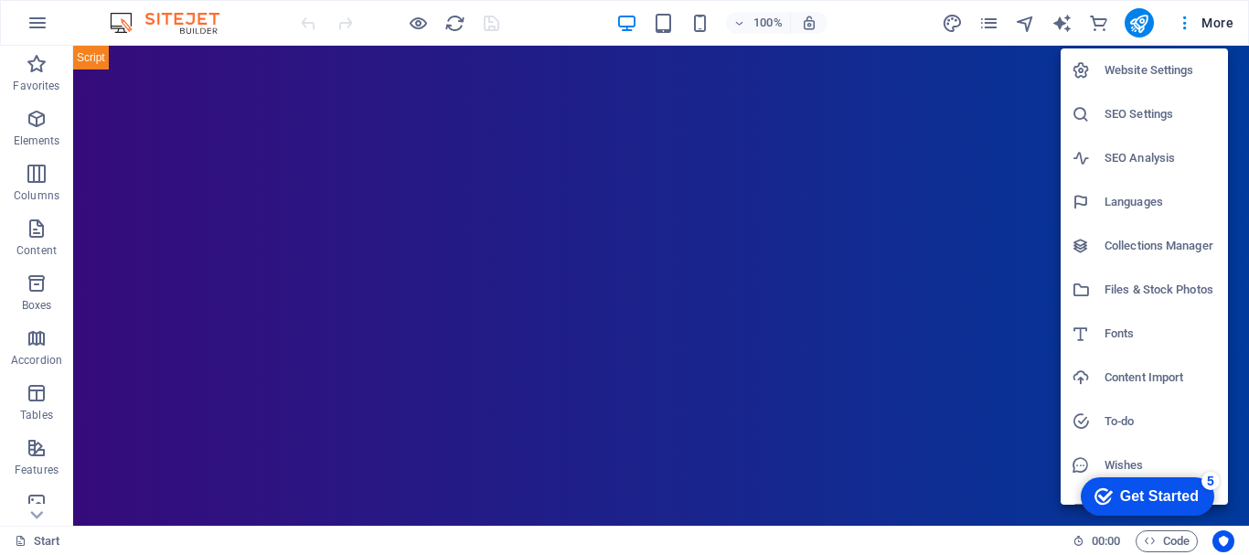
click at [1153, 70] on h6 "Website Settings" at bounding box center [1161, 70] width 113 height 22
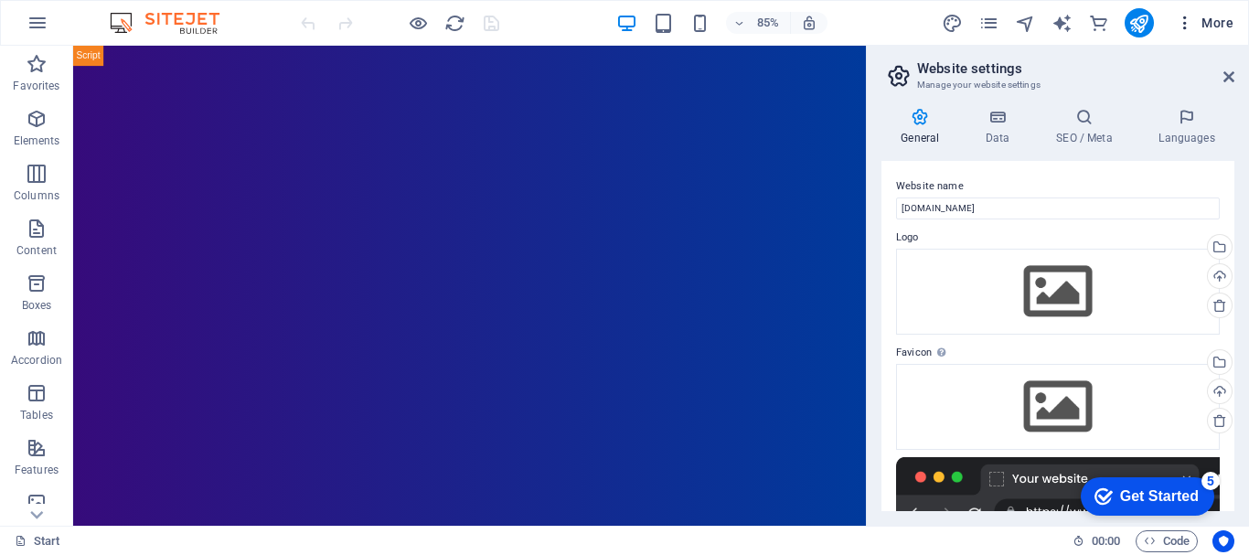
click at [1176, 31] on icon "button" at bounding box center [1185, 23] width 18 height 18
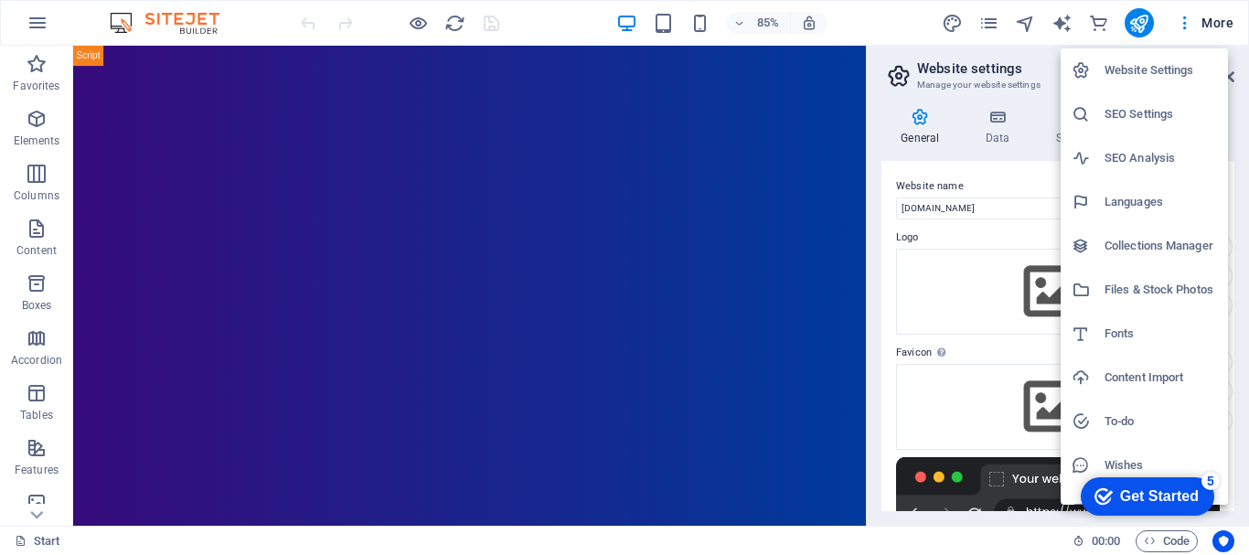
click at [1149, 114] on h6 "SEO Settings" at bounding box center [1161, 114] width 113 height 22
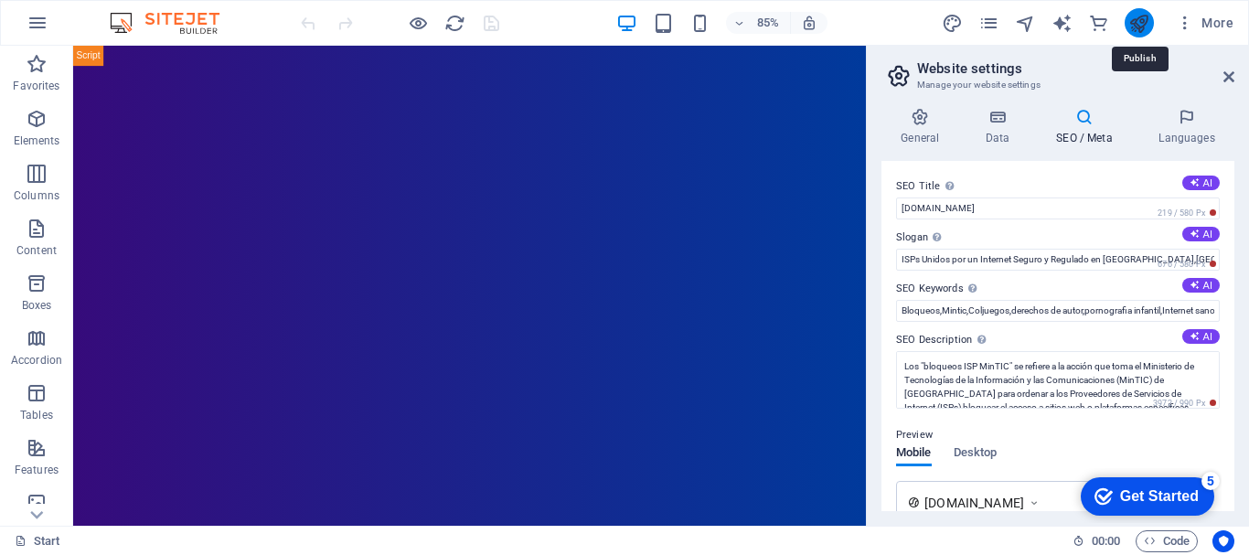
click at [1136, 25] on icon "publish" at bounding box center [1139, 23] width 21 height 21
